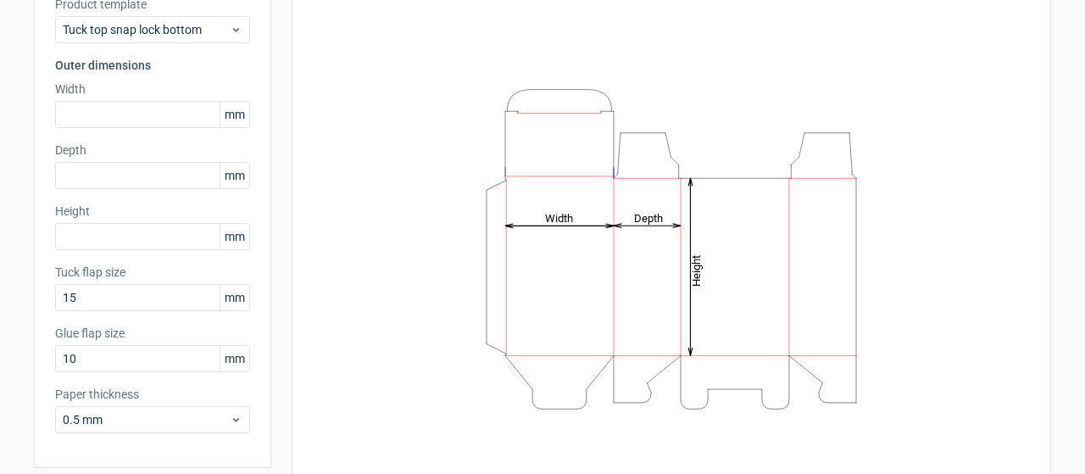
scroll to position [131, 0]
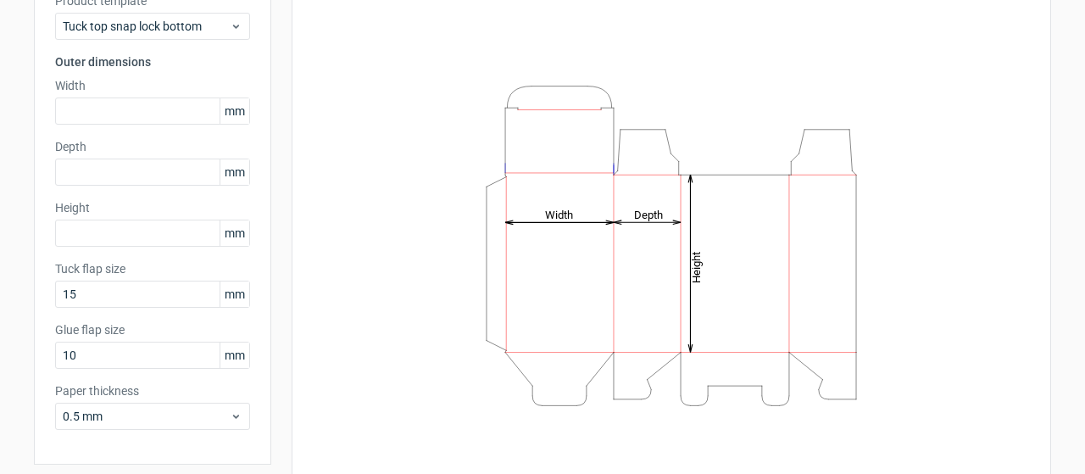
drag, startPoint x: 557, startPoint y: 153, endPoint x: 708, endPoint y: 225, distance: 167.9
click at [708, 225] on icon "Height Depth Width" at bounding box center [671, 245] width 508 height 339
click at [560, 219] on tspan "Width" at bounding box center [559, 214] width 28 height 13
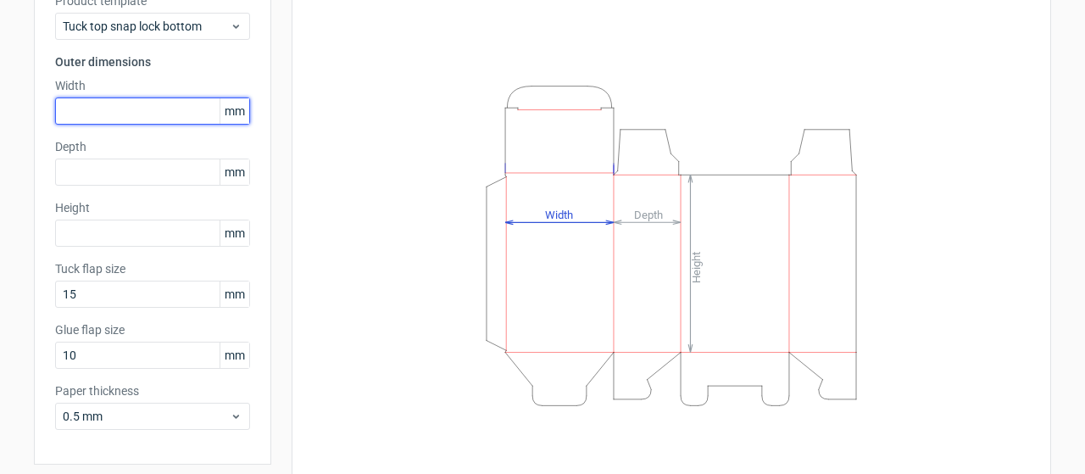
click at [142, 104] on input "text" at bounding box center [152, 110] width 195 height 27
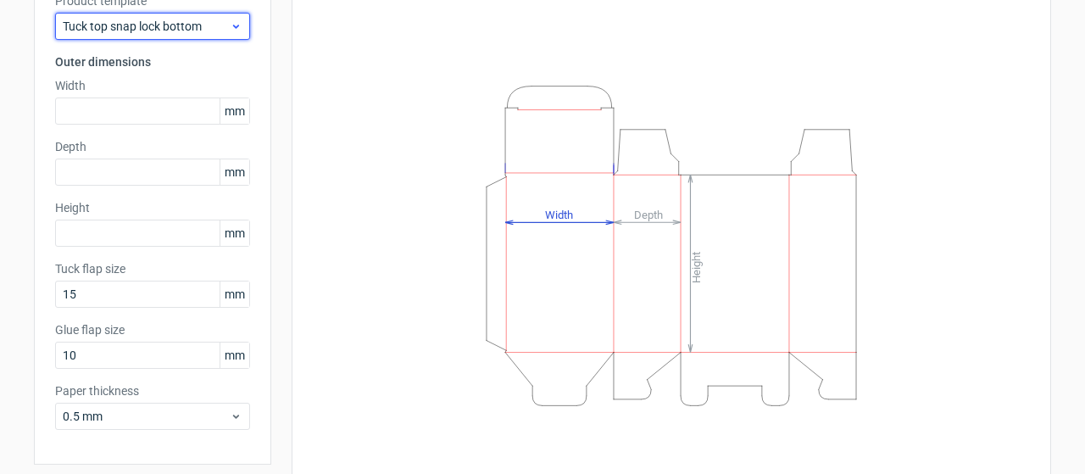
click at [168, 15] on div "Tuck top snap lock bottom" at bounding box center [152, 26] width 195 height 27
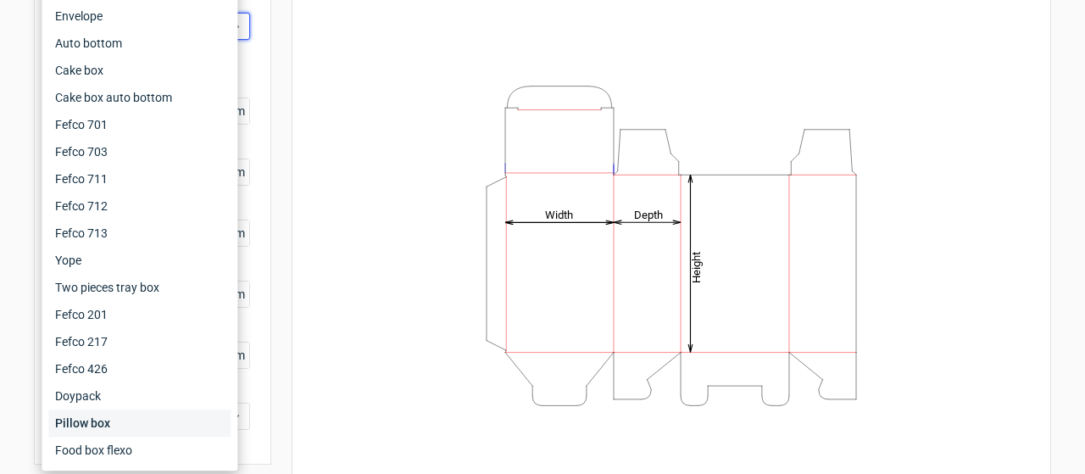
click at [146, 430] on div "Pillow box" at bounding box center [139, 422] width 182 height 27
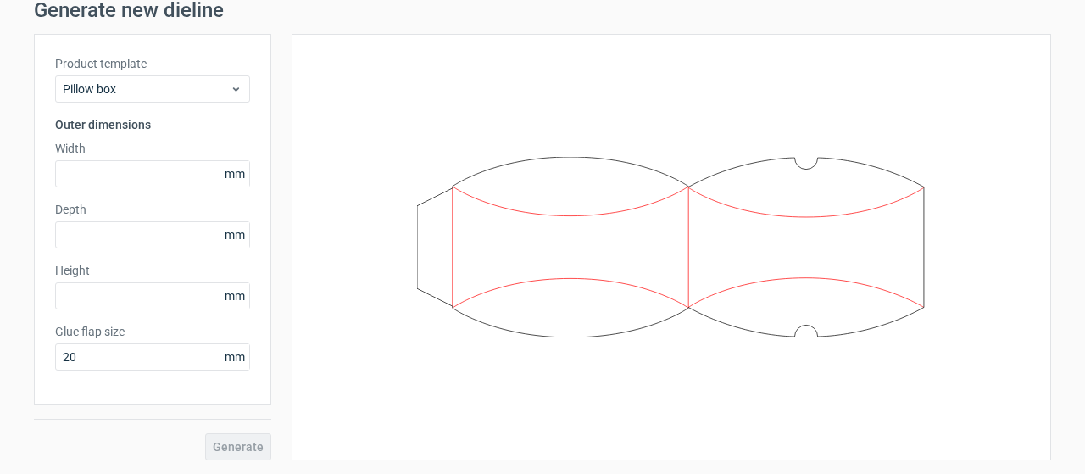
scroll to position [66, 0]
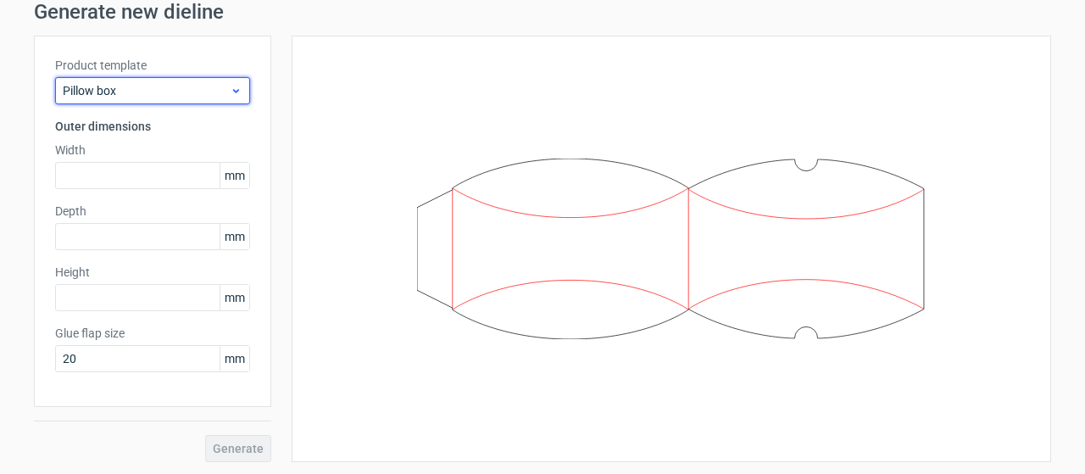
click at [178, 86] on span "Pillow box" at bounding box center [146, 90] width 167 height 17
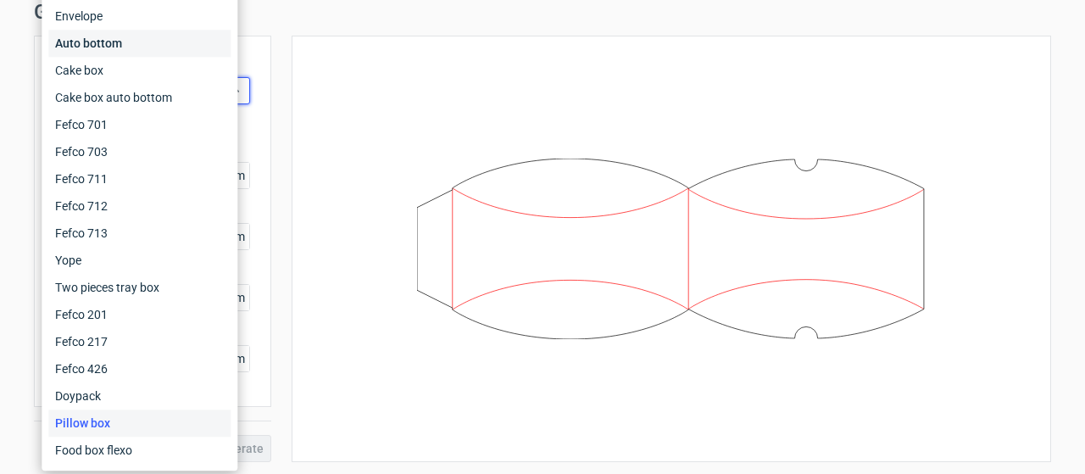
drag, startPoint x: 147, startPoint y: 35, endPoint x: 206, endPoint y: 41, distance: 58.8
click at [206, 41] on div "Auto bottom" at bounding box center [139, 43] width 182 height 27
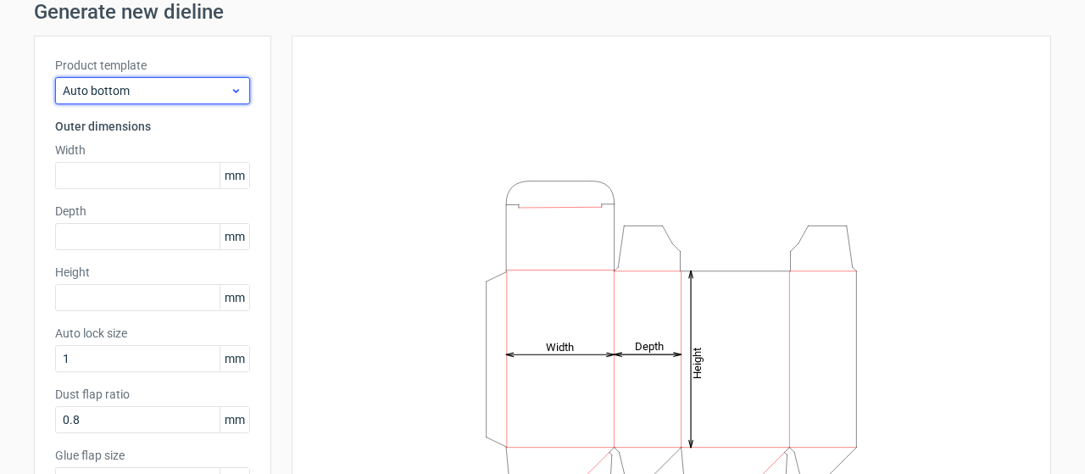
click at [202, 88] on span "Auto bottom" at bounding box center [146, 90] width 167 height 17
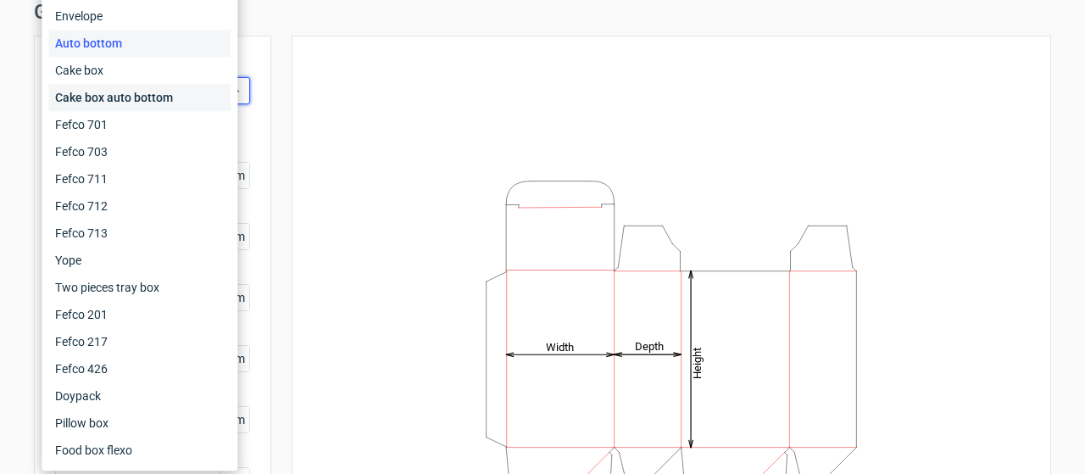
click at [171, 104] on div "Cake box auto bottom" at bounding box center [139, 97] width 182 height 27
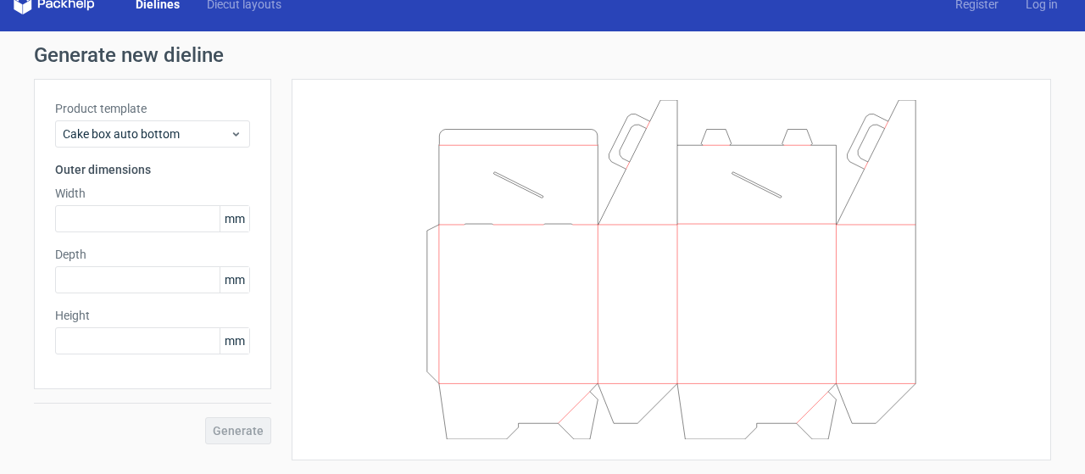
scroll to position [22, 0]
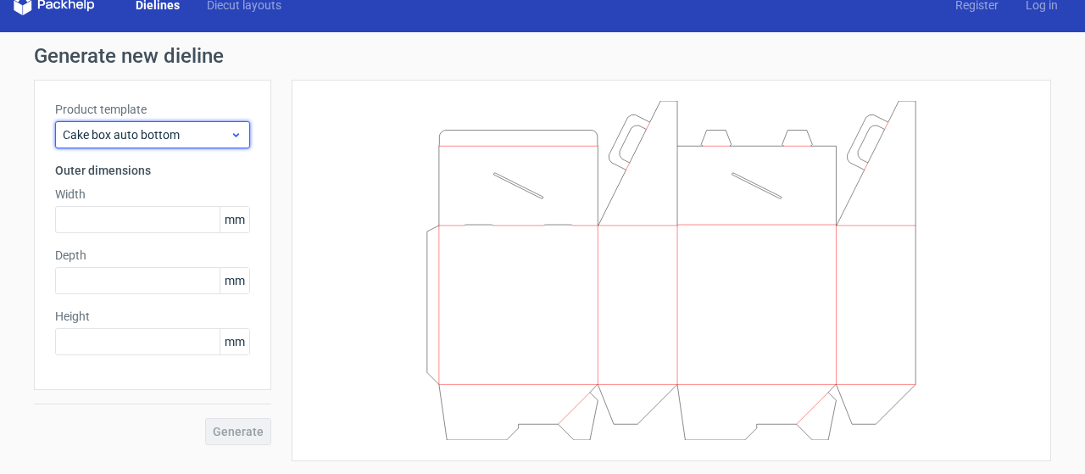
click at [180, 133] on span "Cake box auto bottom" at bounding box center [146, 134] width 167 height 17
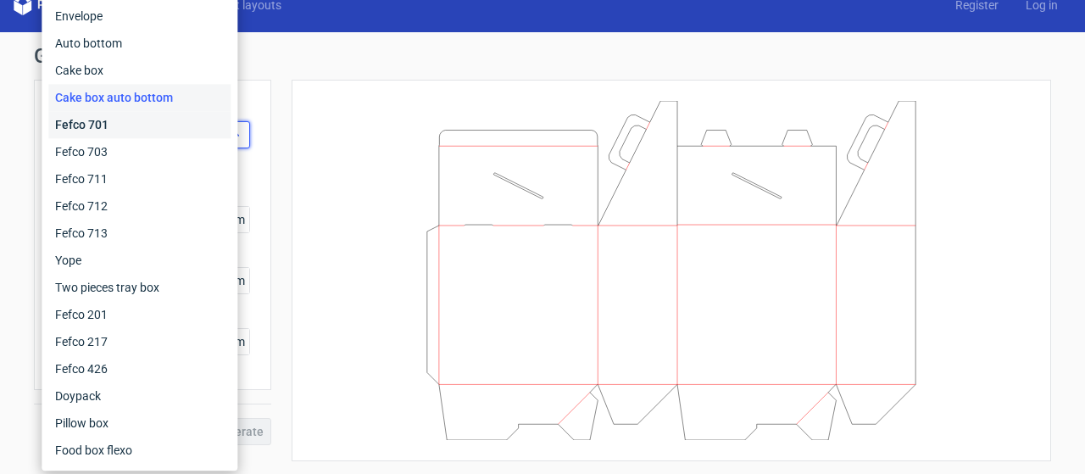
click at [161, 135] on div "Fefco 701" at bounding box center [139, 124] width 182 height 27
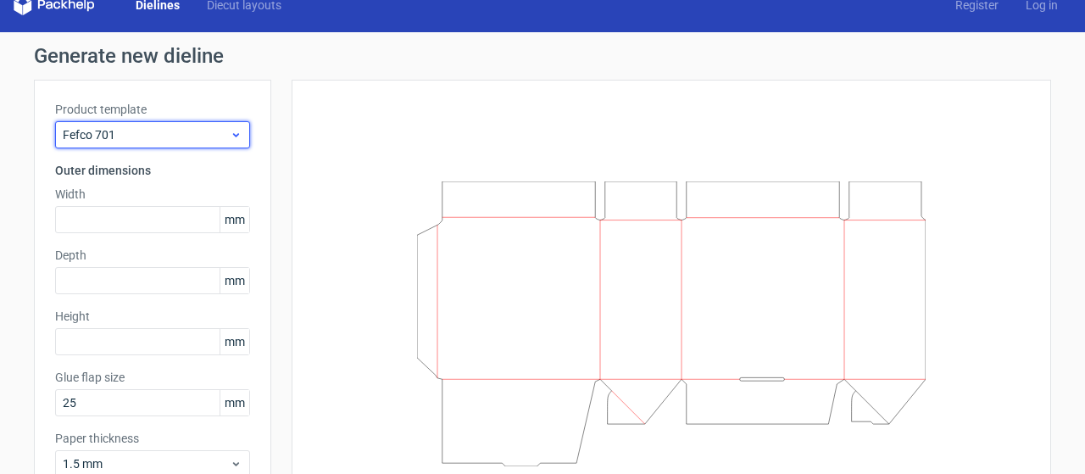
click at [170, 140] on span "Fefco 701" at bounding box center [146, 134] width 167 height 17
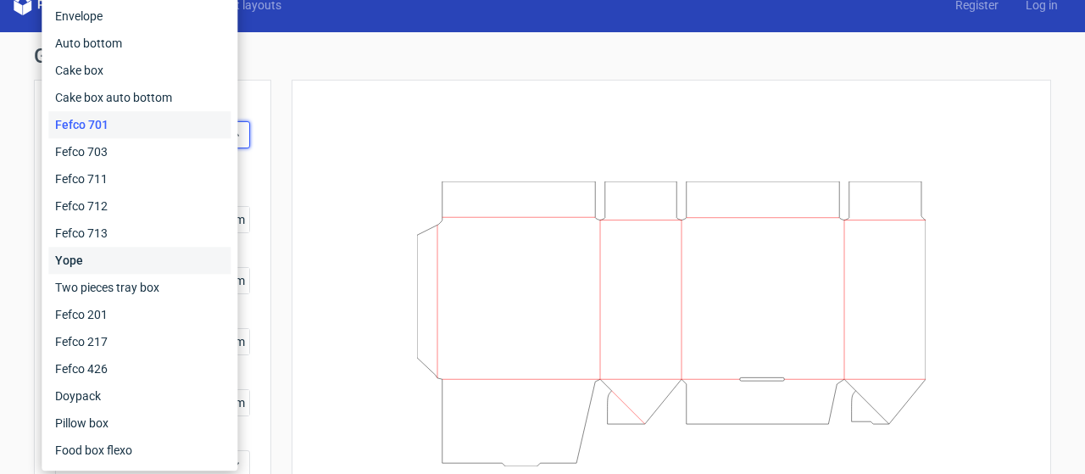
click at [149, 253] on div "Yope" at bounding box center [139, 260] width 182 height 27
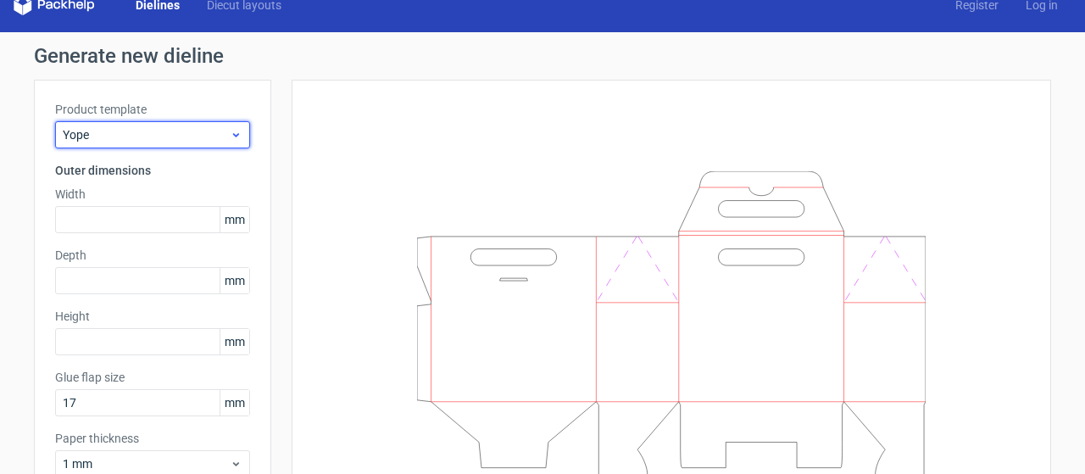
click at [153, 136] on span "Yope" at bounding box center [146, 134] width 167 height 17
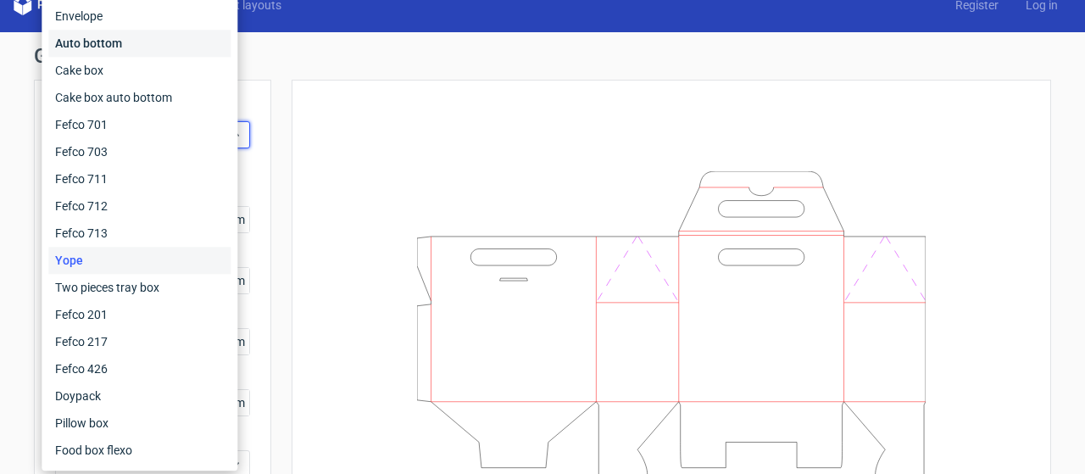
click at [148, 45] on div "Auto bottom" at bounding box center [139, 43] width 182 height 27
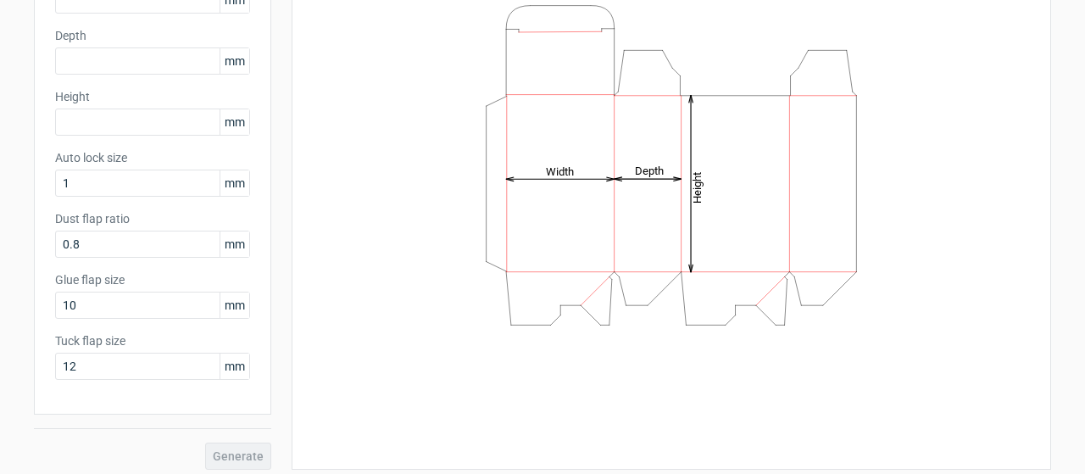
scroll to position [249, 0]
